Goal: Check status: Check status

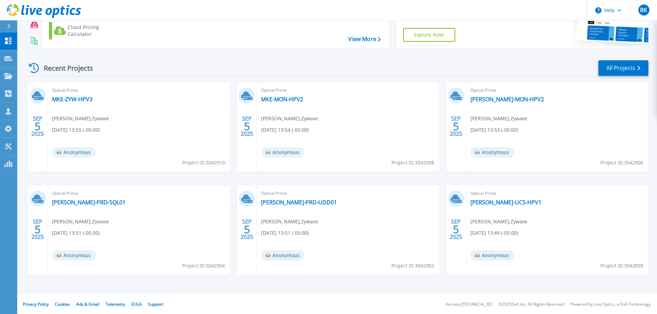
scroll to position [68, 0]
click at [619, 64] on link "All Projects" at bounding box center [623, 68] width 50 height 16
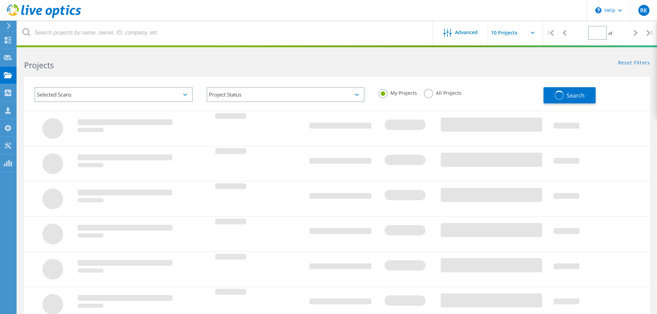
type input "1"
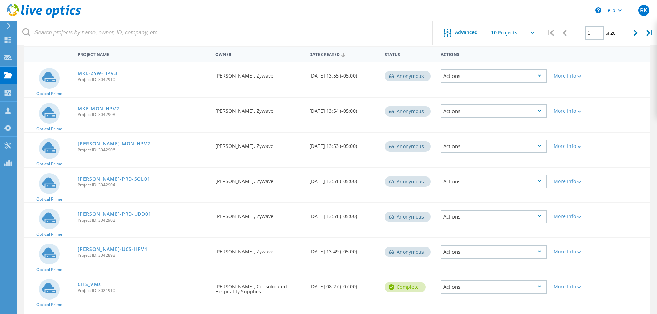
scroll to position [69, 0]
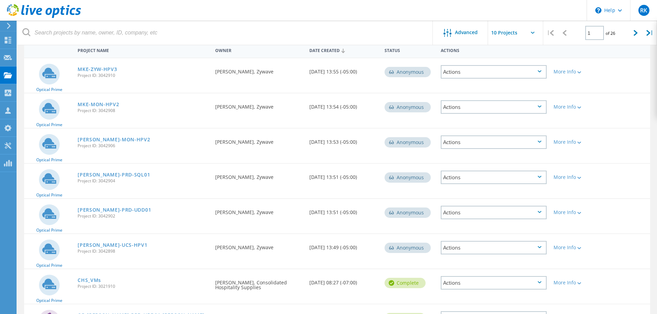
click at [578, 77] on div "More Info" at bounding box center [575, 69] width 50 height 23
click at [578, 73] on icon at bounding box center [579, 72] width 4 height 2
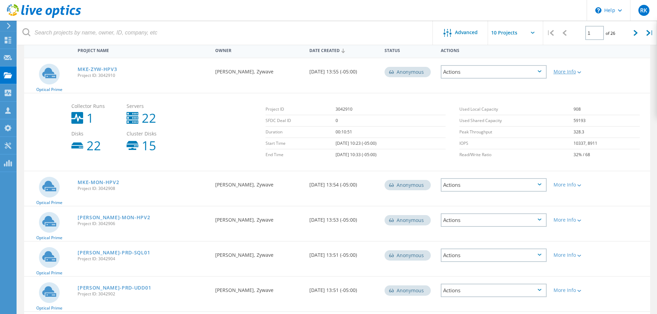
click at [575, 73] on div "More Info" at bounding box center [574, 71] width 43 height 5
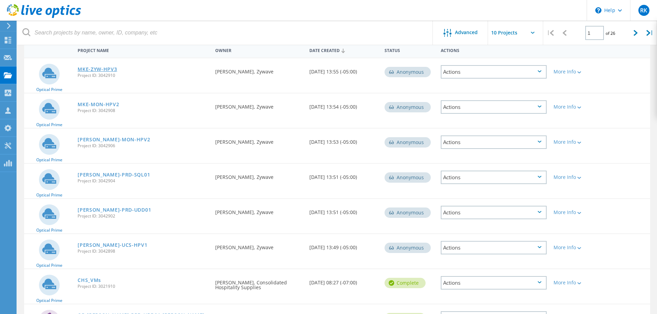
click at [94, 67] on link "MKE-ZYW-HPV3" at bounding box center [97, 69] width 39 height 5
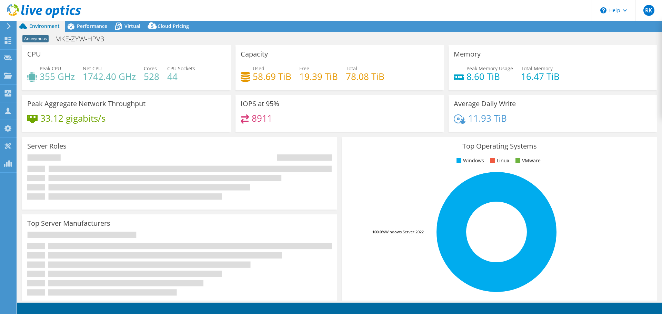
select select "USD"
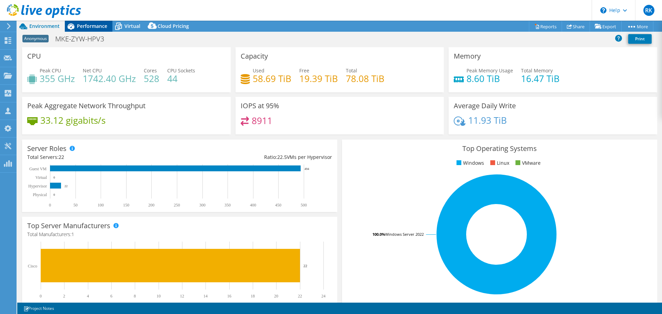
click at [82, 24] on span "Performance" at bounding box center [92, 26] width 30 height 7
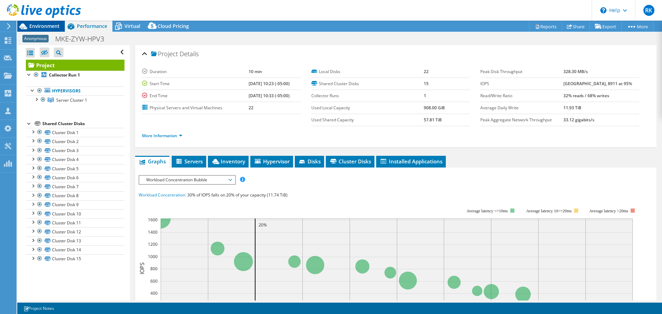
click at [41, 29] on div "Environment" at bounding box center [41, 26] width 48 height 11
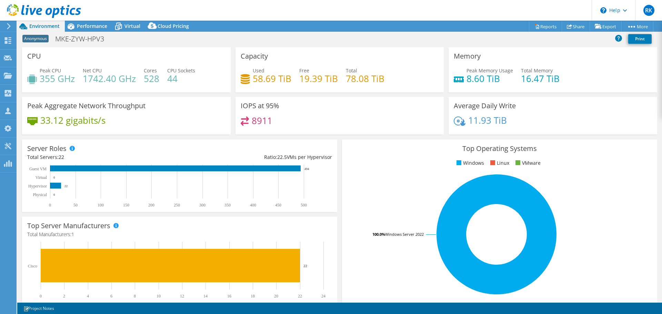
drag, startPoint x: 367, startPoint y: 181, endPoint x: 355, endPoint y: 174, distance: 14.0
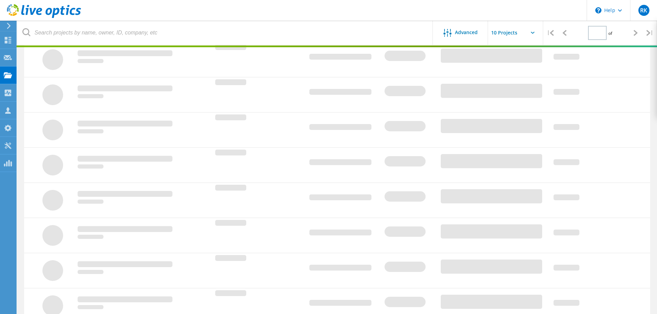
scroll to position [69, 0]
type input "1"
